Goal: Feedback & Contribution: Contribute content

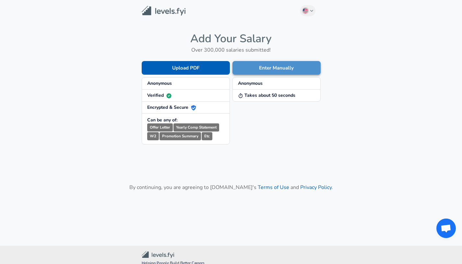
click at [252, 67] on button "Enter Manually" at bounding box center [277, 68] width 88 height 14
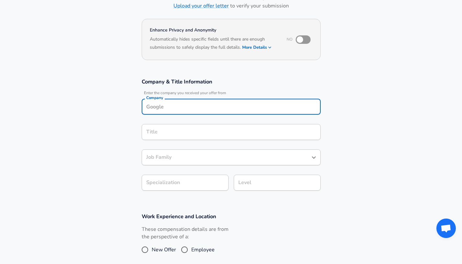
click at [201, 111] on input "Company" at bounding box center [231, 107] width 173 height 10
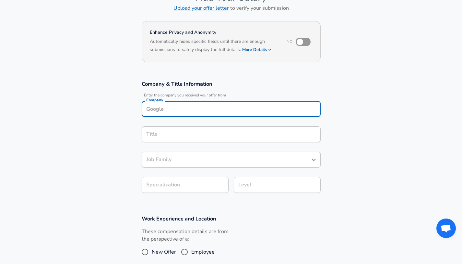
scroll to position [41, 0]
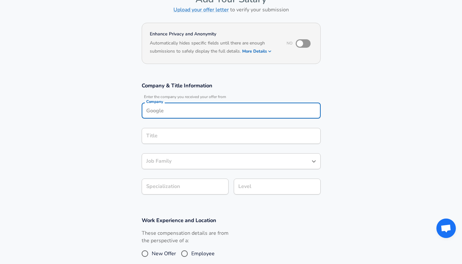
click at [305, 42] on input "checkbox" at bounding box center [299, 43] width 37 height 12
checkbox input "true"
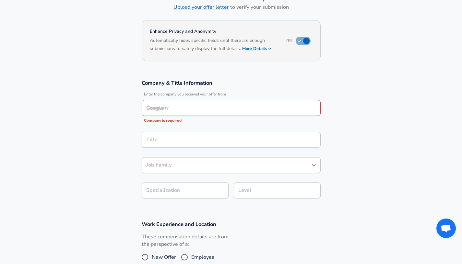
scroll to position [44, 0]
click at [193, 111] on input "Company" at bounding box center [231, 107] width 173 height 10
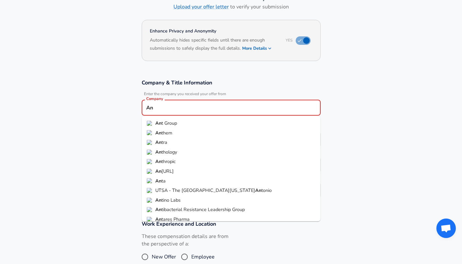
type input "A"
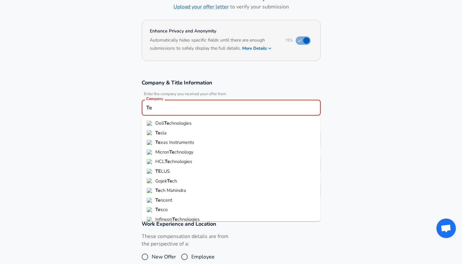
type input "T"
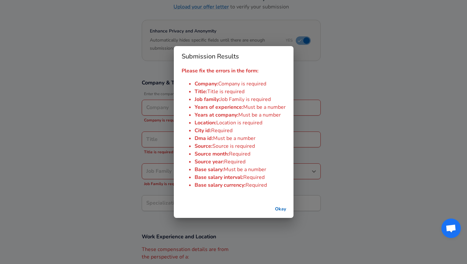
click at [118, 111] on div "Submission Results Please fix the errors in the form: Company : Company is requ…" at bounding box center [233, 132] width 467 height 264
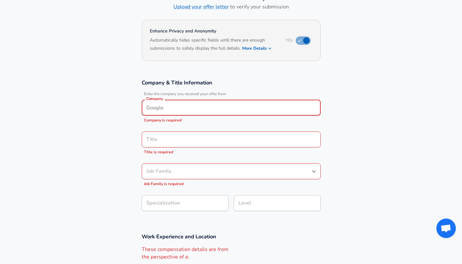
click at [159, 109] on input "Company" at bounding box center [231, 107] width 173 height 10
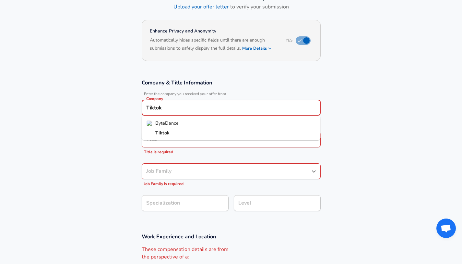
click at [158, 131] on strong "Tiktok" at bounding box center [162, 132] width 14 height 6
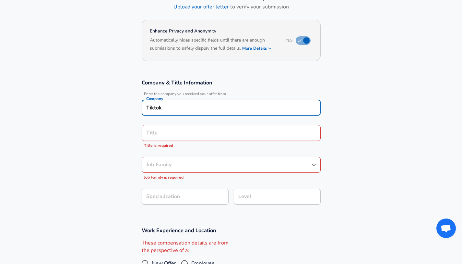
type input "Tiktok"
click at [159, 135] on input "Title" at bounding box center [231, 133] width 173 height 10
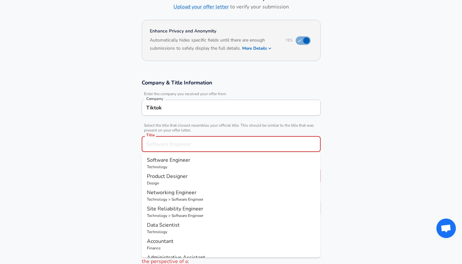
scroll to position [57, 0]
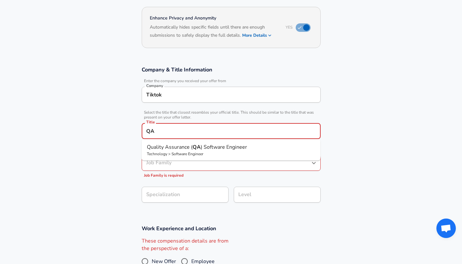
click at [175, 147] on span "Quality Assurance (" at bounding box center [170, 146] width 46 height 7
type input "Quality Assurance (QA) Software Engineer"
type input "Testing (SDET)"
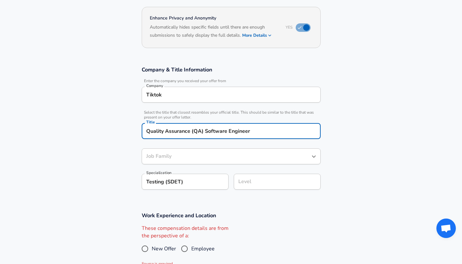
type input "Software Engineer"
type input "Quality Assurance (QA) Software Engineer"
click at [163, 156] on input "Software Engineer" at bounding box center [226, 156] width 163 height 10
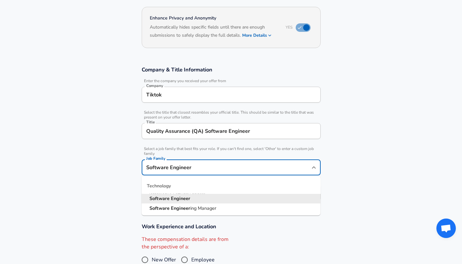
scroll to position [70, 0]
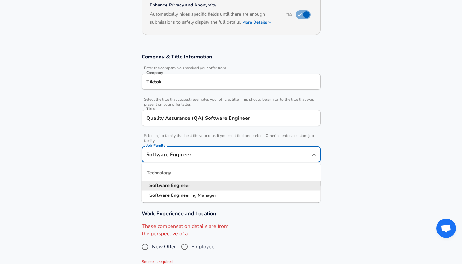
click at [104, 173] on section "Company & Title Information Enter the company you received your offer from Comp…" at bounding box center [231, 123] width 462 height 157
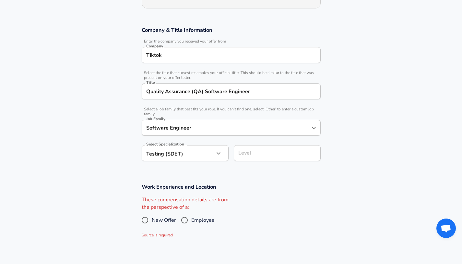
click at [249, 153] on input "Level" at bounding box center [277, 153] width 81 height 10
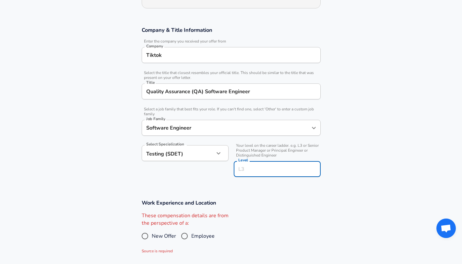
scroll to position [110, 0]
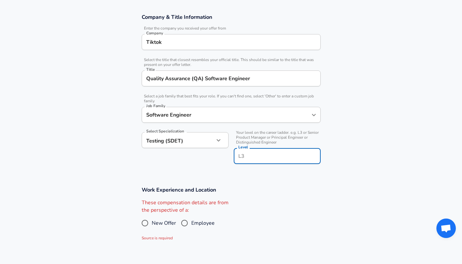
click at [249, 153] on input "Level" at bounding box center [277, 156] width 81 height 10
click at [249, 182] on section "Work Experience and Location These compensation details are from the perspectiv…" at bounding box center [231, 214] width 462 height 73
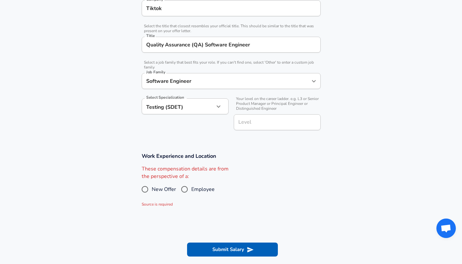
scroll to position [149, 0]
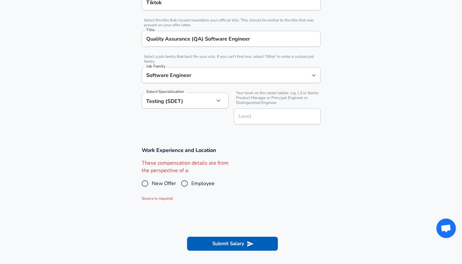
click at [162, 183] on span "New Offer" at bounding box center [164, 183] width 24 height 8
click at [152, 183] on input "New Offer" at bounding box center [145, 183] width 14 height 10
radio input "true"
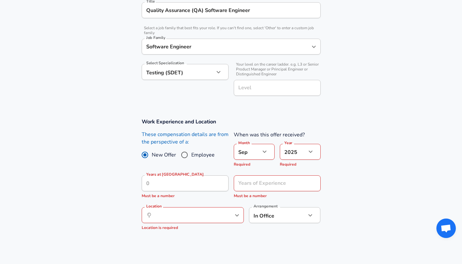
scroll to position [213, 0]
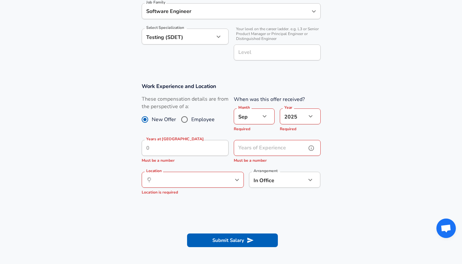
click at [257, 148] on input "Years of Experience" at bounding box center [270, 148] width 73 height 16
type input "0"
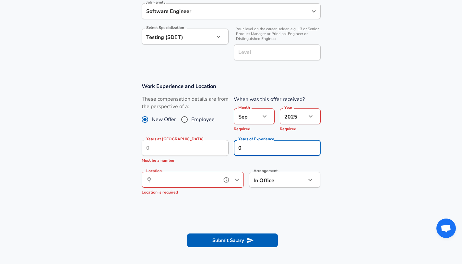
click at [170, 176] on input "Location" at bounding box center [185, 179] width 66 height 10
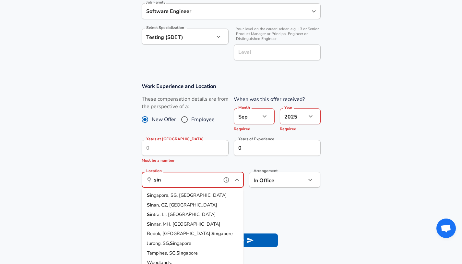
click at [173, 195] on span "gapore, SG, [GEOGRAPHIC_DATA]" at bounding box center [190, 195] width 73 height 6
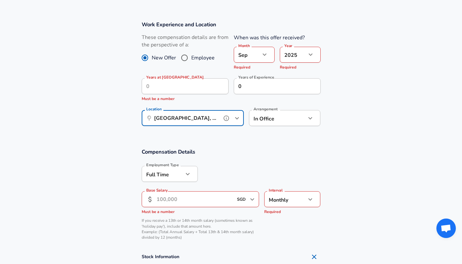
scroll to position [310, 0]
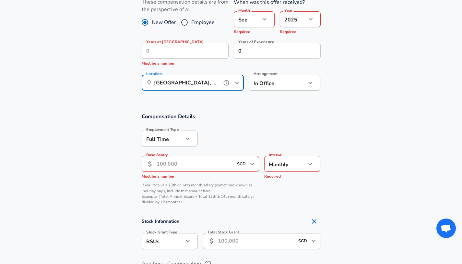
type input "[GEOGRAPHIC_DATA], [GEOGRAPHIC_DATA], [GEOGRAPHIC_DATA]"
click at [199, 163] on input "Base Salary" at bounding box center [195, 164] width 77 height 16
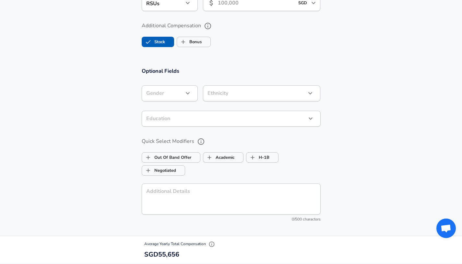
scroll to position [661, 0]
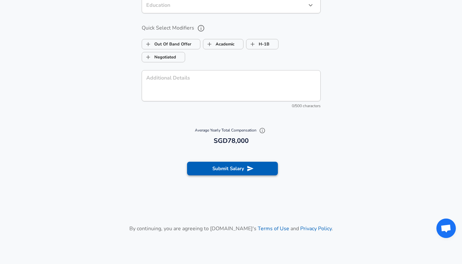
type input "6,500"
click at [207, 170] on button "Submit Salary" at bounding box center [232, 168] width 91 height 14
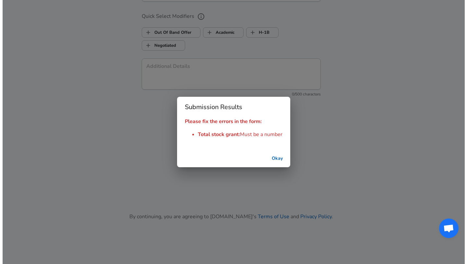
scroll to position [649, 0]
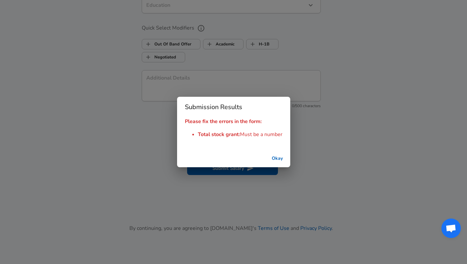
click at [279, 155] on button "Okay" at bounding box center [277, 158] width 21 height 12
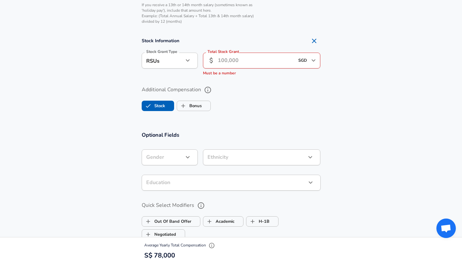
scroll to position [435, 0]
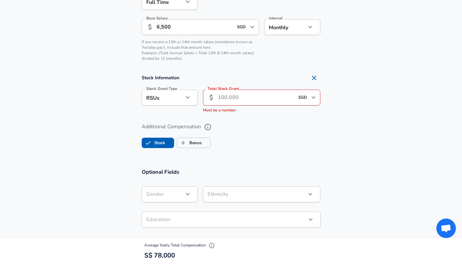
click at [252, 100] on input "Total Stock Grant" at bounding box center [256, 98] width 77 height 16
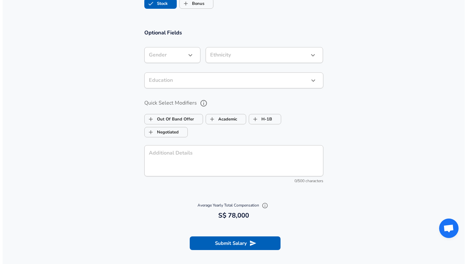
scroll to position [644, 0]
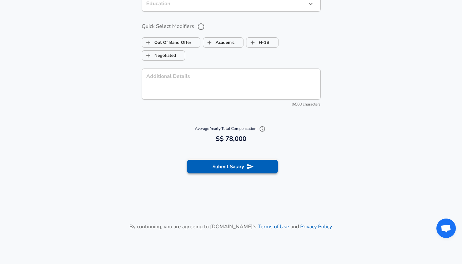
type input "0"
click at [226, 160] on button "Submit Salary" at bounding box center [232, 167] width 91 height 14
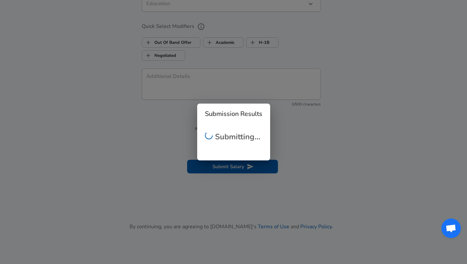
click at [226, 164] on div "Submission Results Submitting..." at bounding box center [233, 132] width 467 height 264
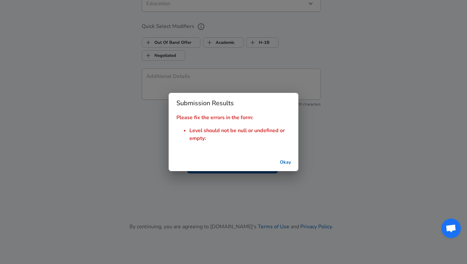
click at [288, 162] on button "Okay" at bounding box center [285, 162] width 21 height 12
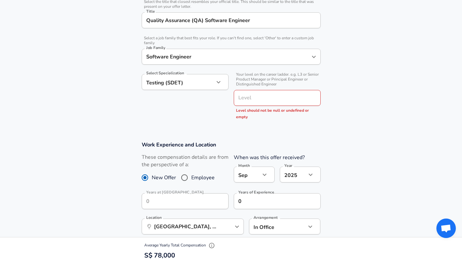
scroll to position [144, 0]
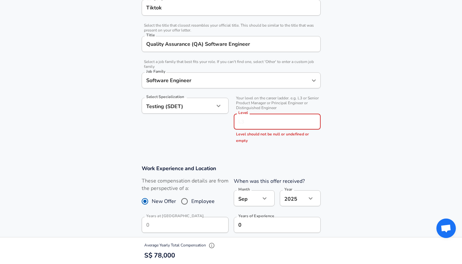
click at [266, 121] on input "Level" at bounding box center [277, 121] width 81 height 10
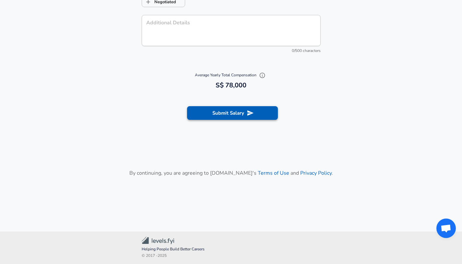
type input "L3"
click at [236, 113] on button "Submit Salary" at bounding box center [232, 113] width 91 height 14
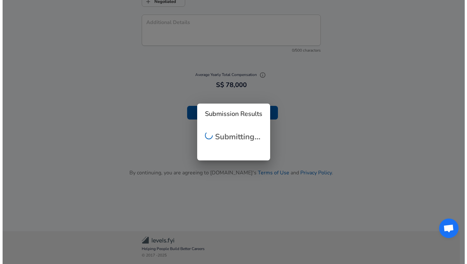
scroll to position [698, 0]
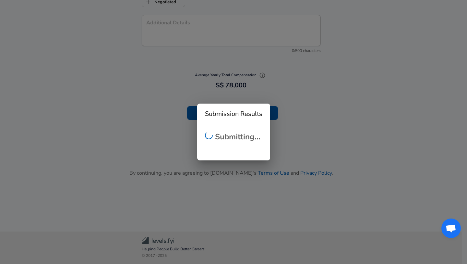
checkbox input "false"
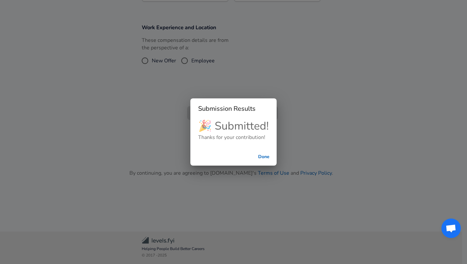
scroll to position [231, 0]
